Goal: Transaction & Acquisition: Purchase product/service

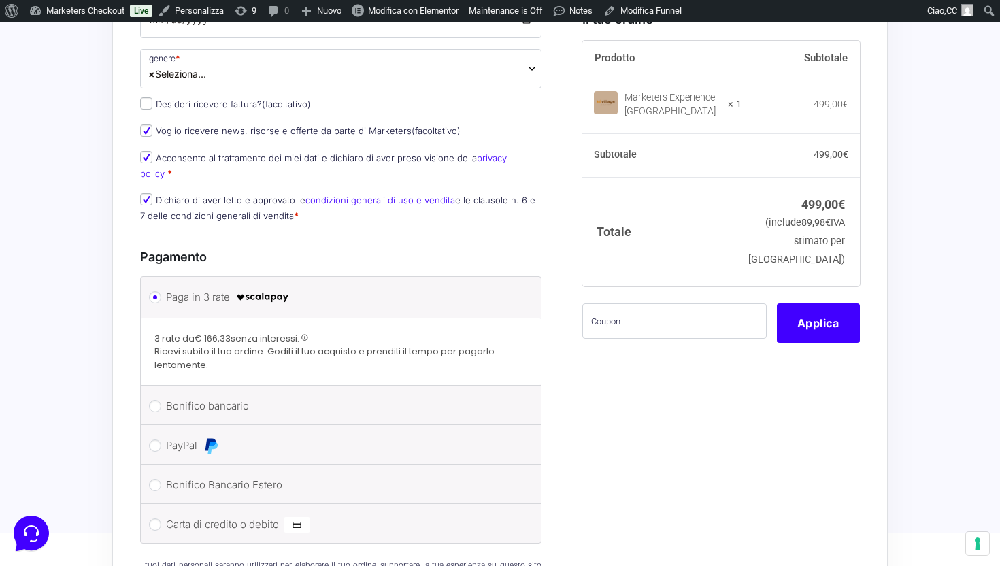
scroll to position [593, 0]
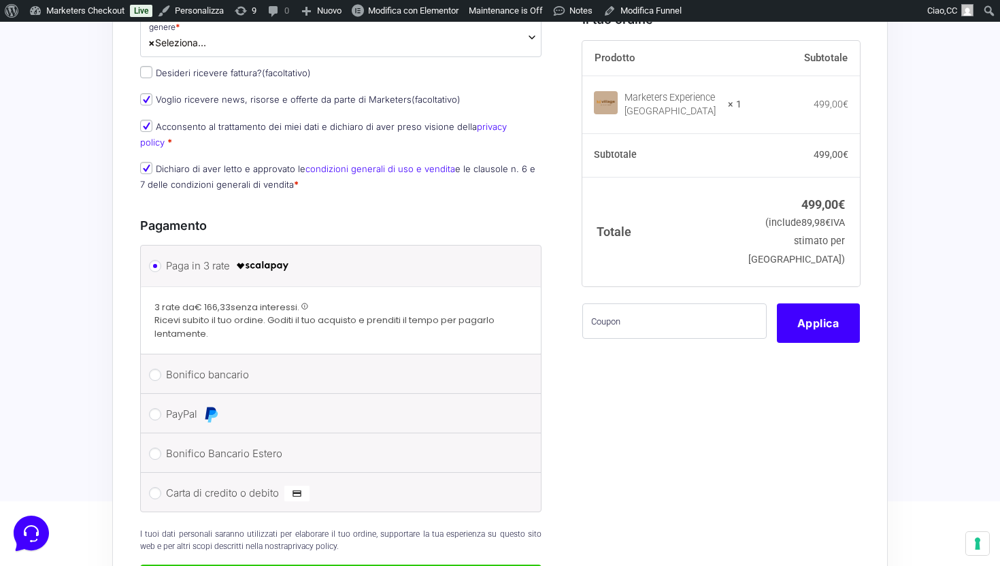
click at [159, 367] on li "Bonifico bancario Effettua il pagamento con questi dati. IBAN: IT60T02008326500…" at bounding box center [341, 373] width 400 height 39
click at [157, 369] on input "Bonifico bancario" at bounding box center [155, 375] width 12 height 12
radio input "true"
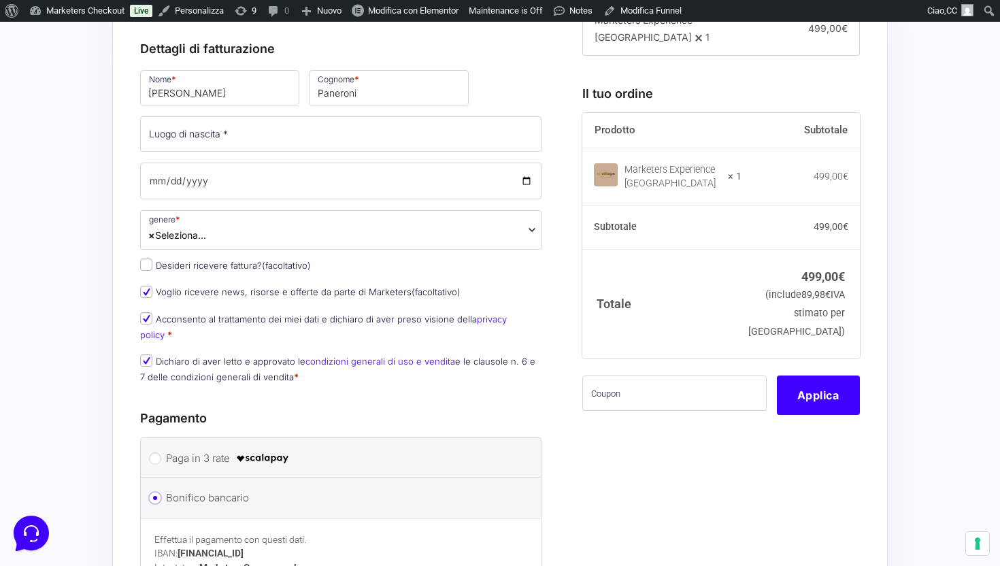
scroll to position [394, 0]
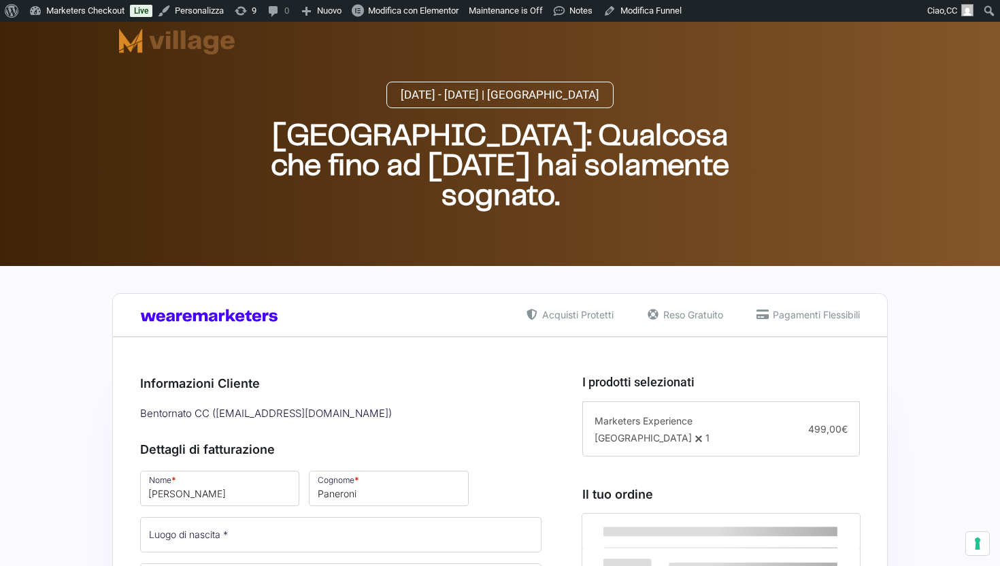
select select
